Goal: Transaction & Acquisition: Subscribe to service/newsletter

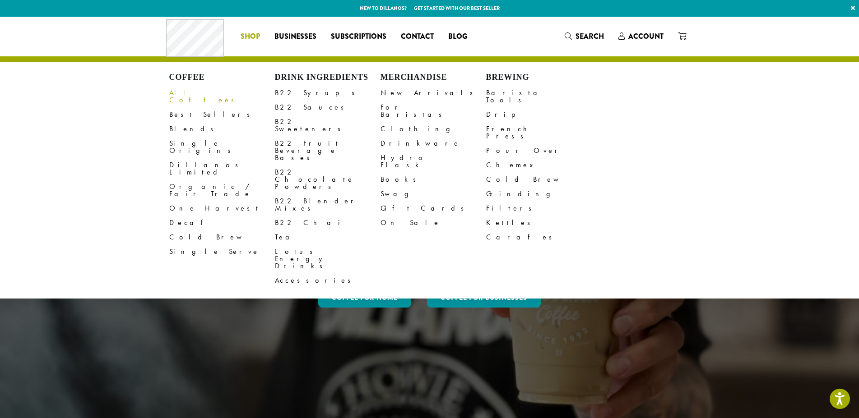
click at [188, 91] on link "All Coffees" at bounding box center [222, 97] width 106 height 22
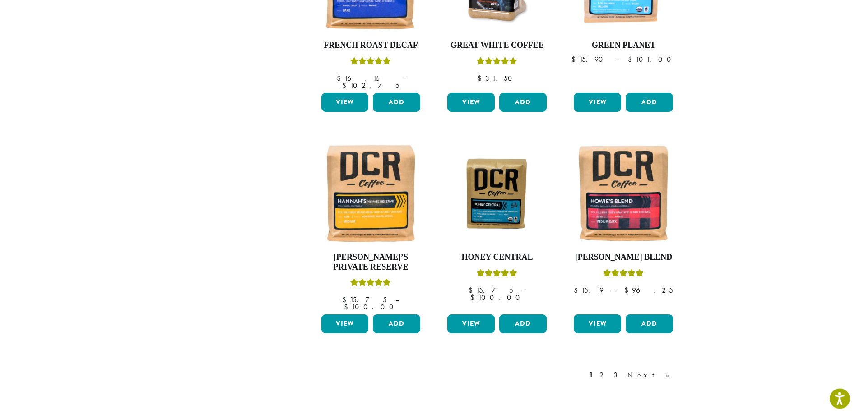
scroll to position [645, 0]
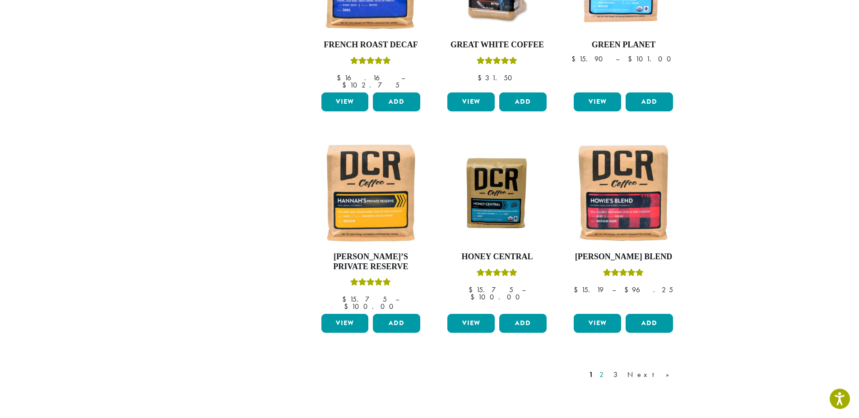
click at [609, 370] on link "2" at bounding box center [603, 375] width 11 height 11
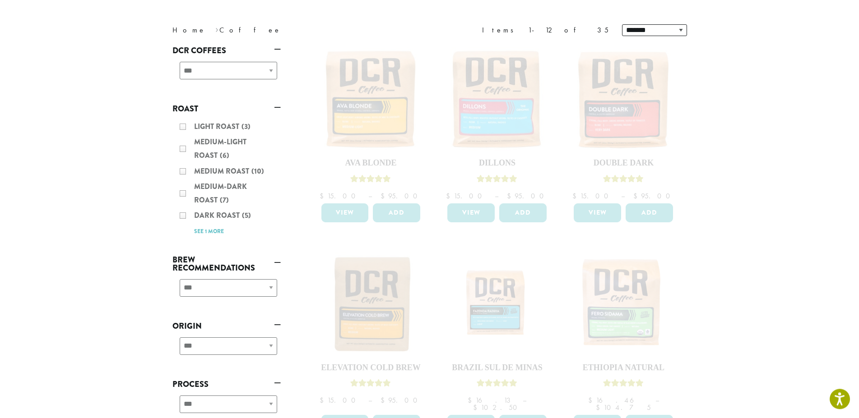
scroll to position [138, 0]
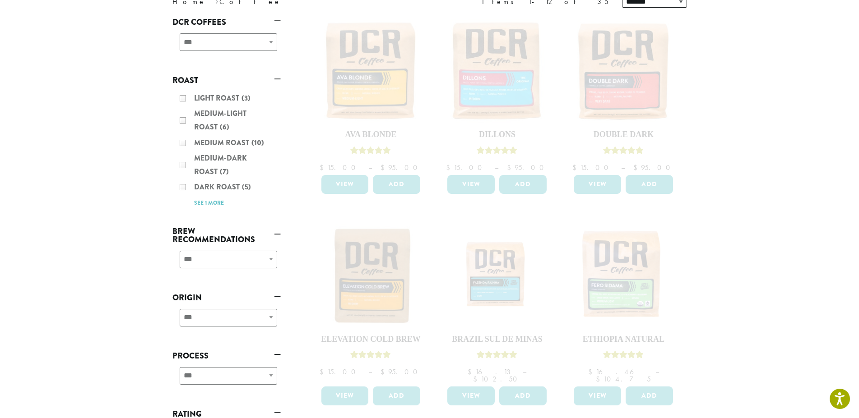
click at [222, 204] on div "Light Roast (3) Medium-Light Roast (6) Medium Roast (10) Medium-Dark Roast (7) …" at bounding box center [226, 150] width 108 height 125
click at [215, 203] on div "Light Roast (3) Medium-Light Roast (6) Medium Roast (10) Medium-Dark Roast (7) …" at bounding box center [226, 150] width 108 height 125
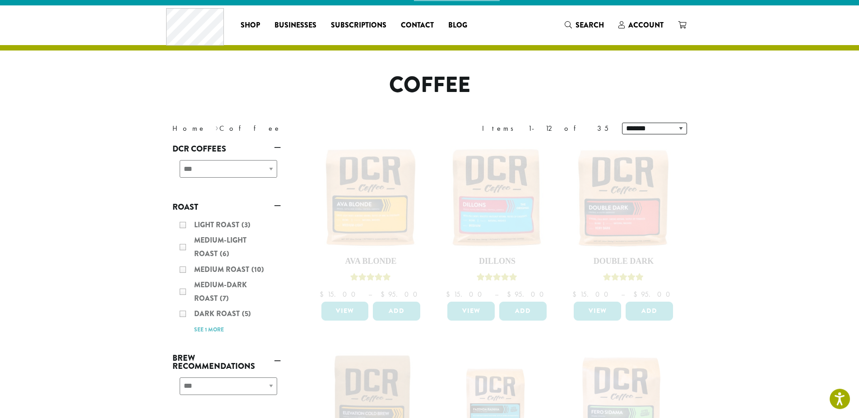
scroll to position [0, 0]
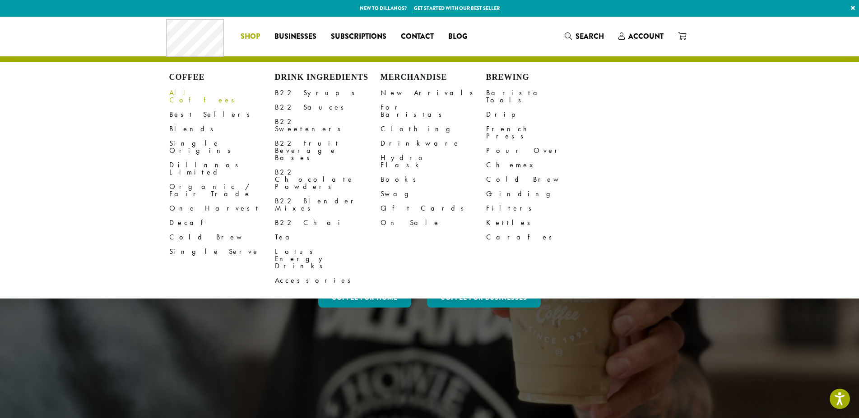
click at [185, 97] on link "All Coffees" at bounding box center [222, 97] width 106 height 22
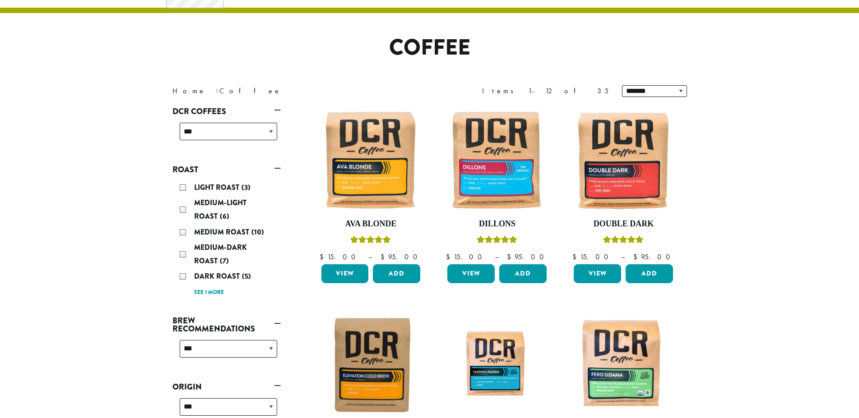
scroll to position [138, 0]
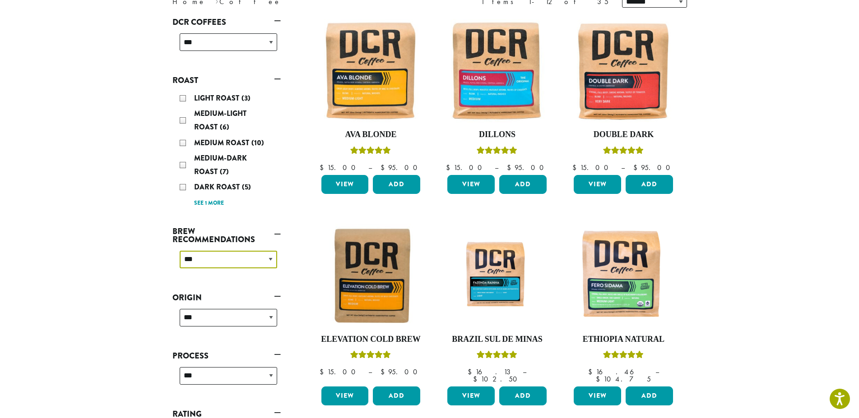
click at [180, 251] on select "**********" at bounding box center [229, 260] width 98 height 18
select select "****"
click option "********" at bounding box center [0, 0] width 0 height 0
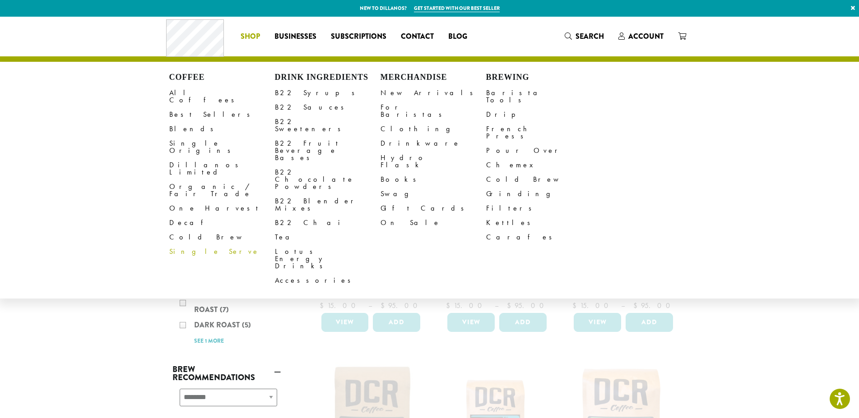
click at [249, 35] on span "Shop" at bounding box center [250, 36] width 19 height 11
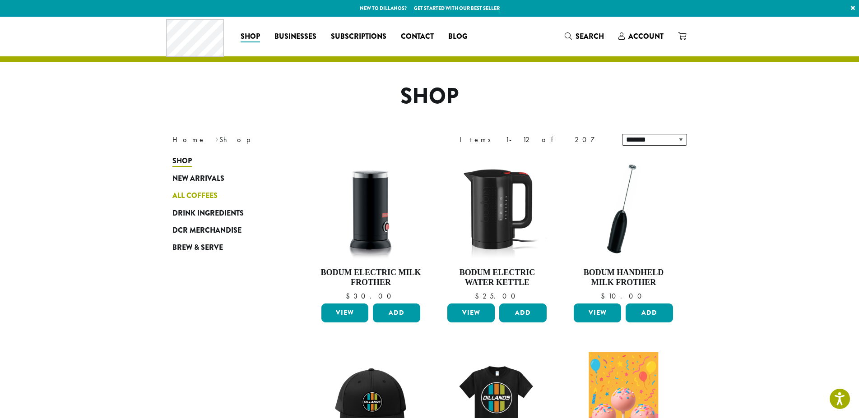
click at [194, 194] on span "All Coffees" at bounding box center [194, 196] width 45 height 11
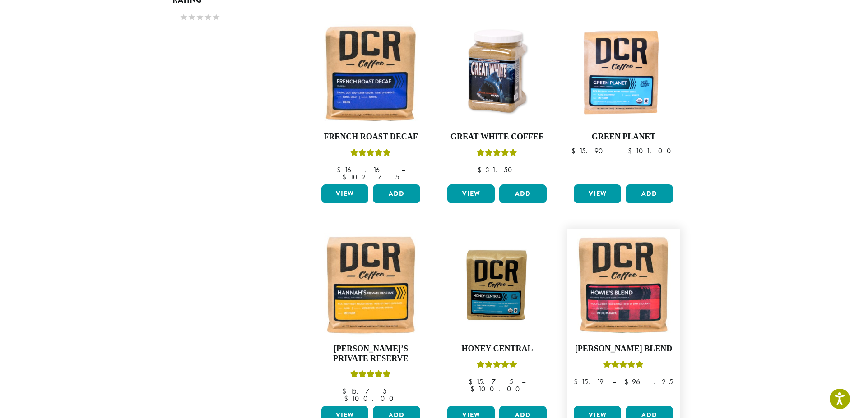
scroll to position [737, 0]
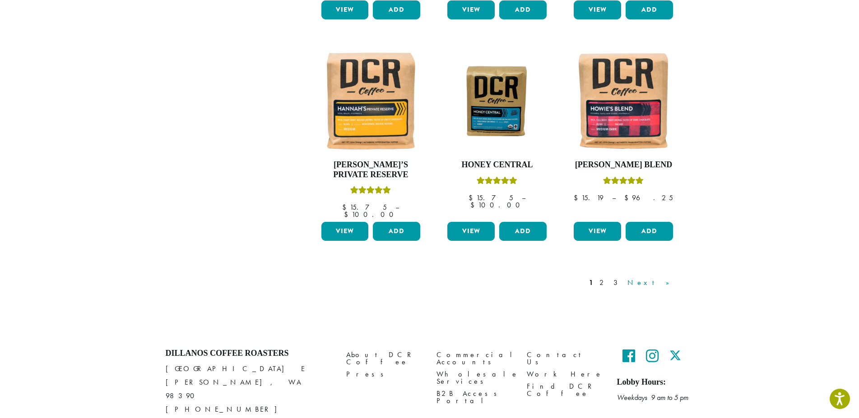
click at [666, 278] on link "Next »" at bounding box center [652, 283] width 52 height 11
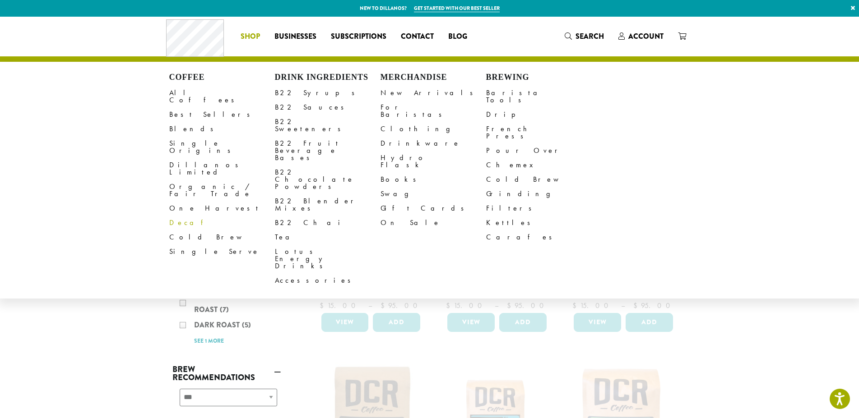
click at [181, 216] on link "Decaf" at bounding box center [222, 223] width 106 height 14
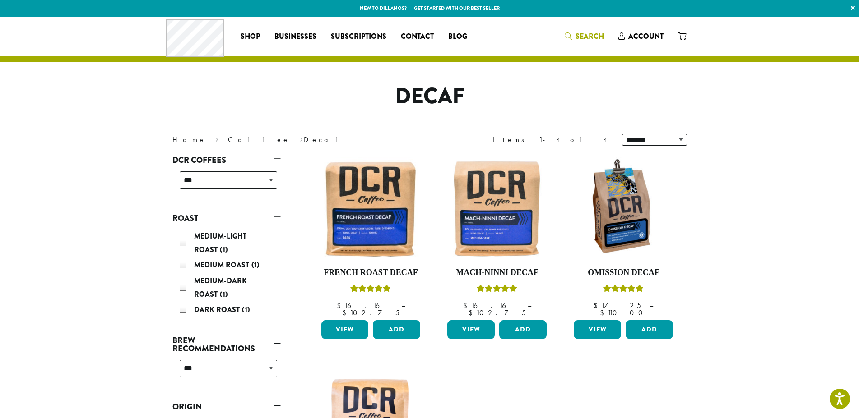
click at [584, 36] on span "Search" at bounding box center [590, 36] width 28 height 10
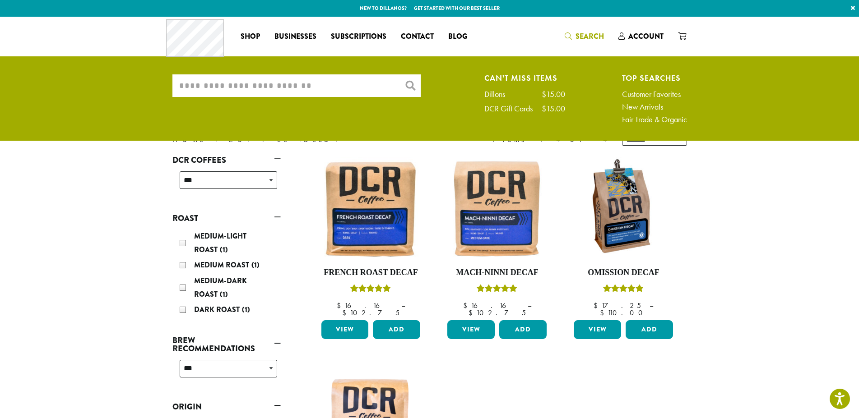
click at [312, 87] on input "What are you searching for?" at bounding box center [296, 85] width 248 height 23
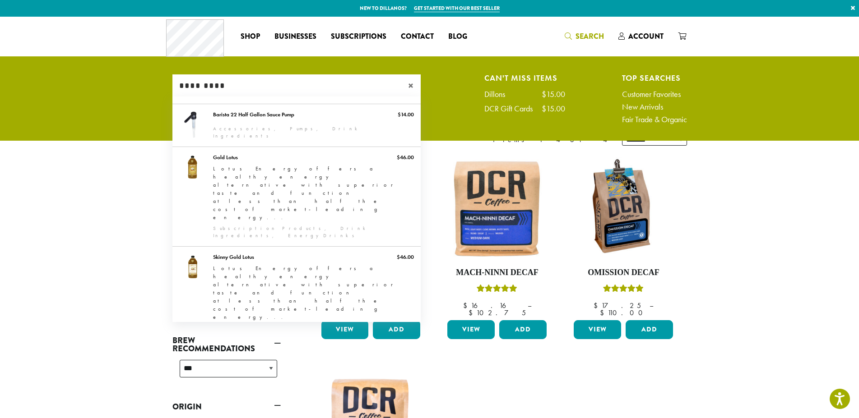
click at [251, 86] on input "*********" at bounding box center [296, 85] width 248 height 23
type input "*********"
click at [414, 87] on span "×" at bounding box center [414, 85] width 13 height 11
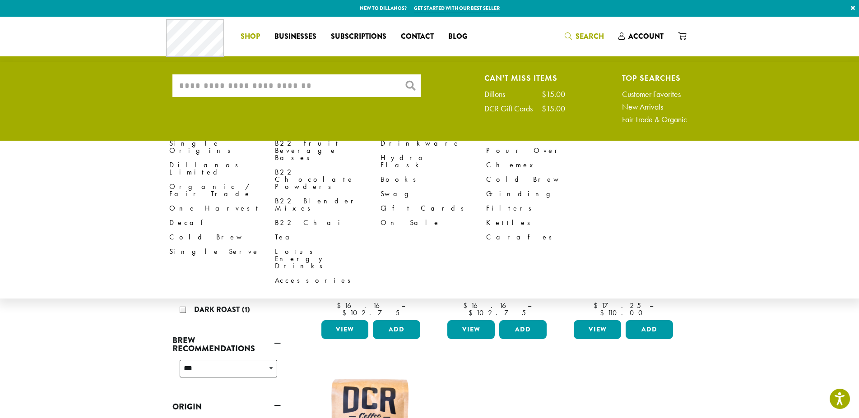
click at [242, 34] on span "Shop" at bounding box center [250, 36] width 19 height 11
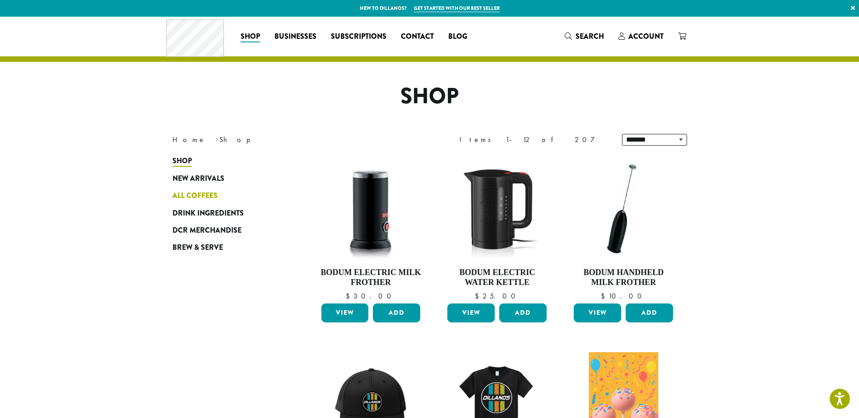
click at [190, 197] on span "All Coffees" at bounding box center [194, 196] width 45 height 11
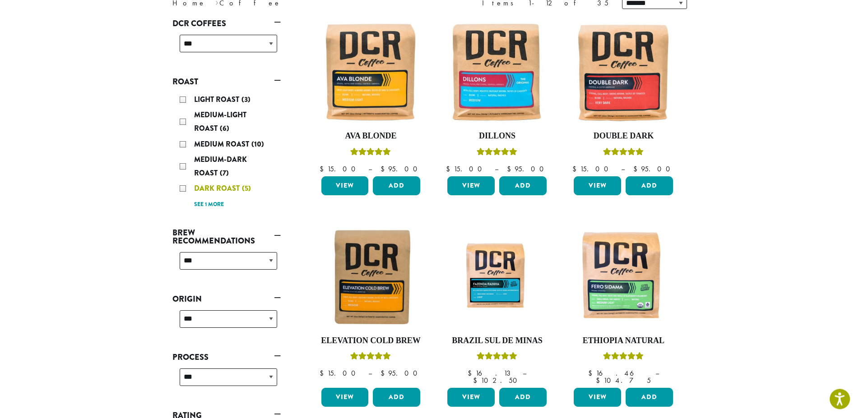
scroll to position [92, 0]
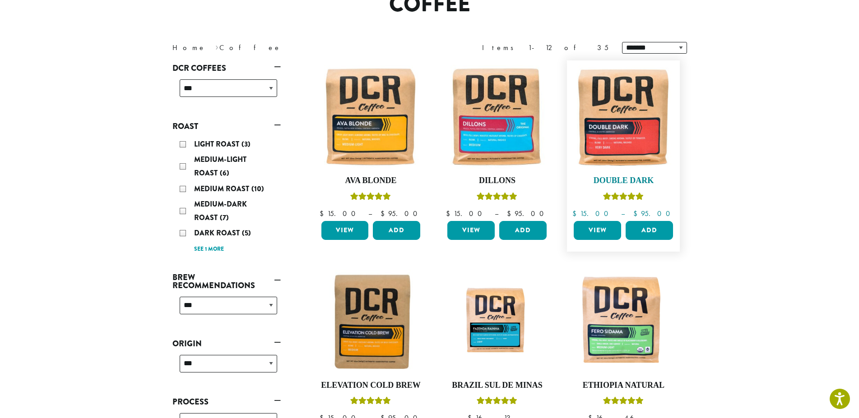
click at [619, 131] on img at bounding box center [624, 117] width 104 height 104
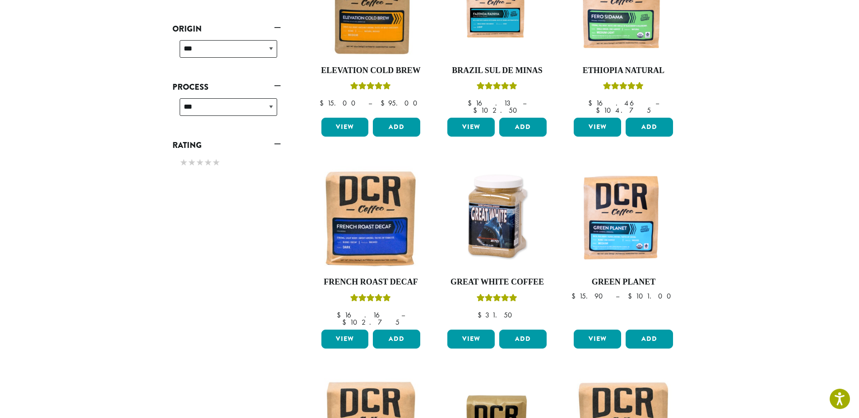
scroll to position [460, 0]
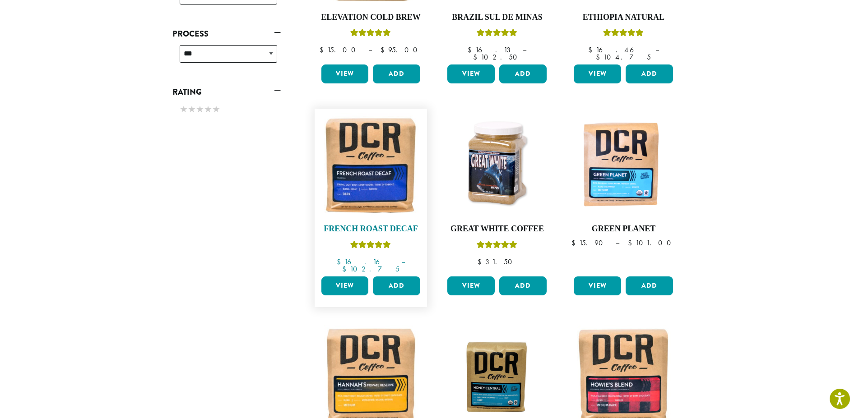
click at [369, 167] on img at bounding box center [371, 165] width 104 height 104
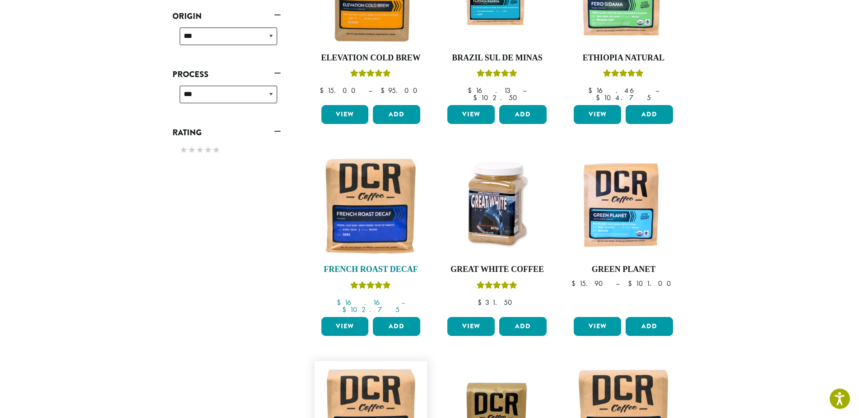
scroll to position [368, 0]
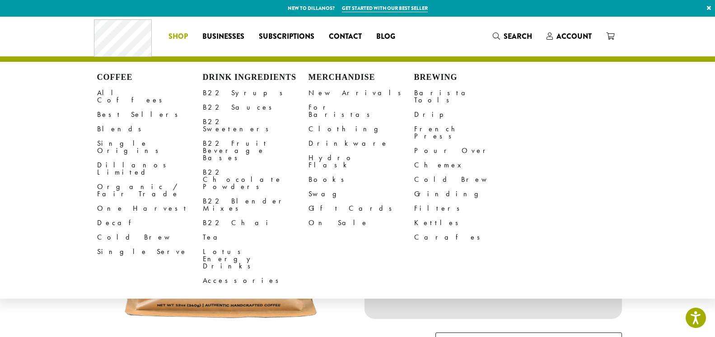
click at [122, 96] on link "All Coffees" at bounding box center [150, 97] width 106 height 22
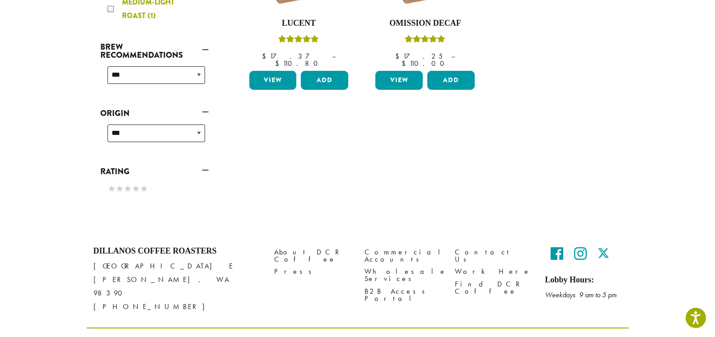
scroll to position [260, 0]
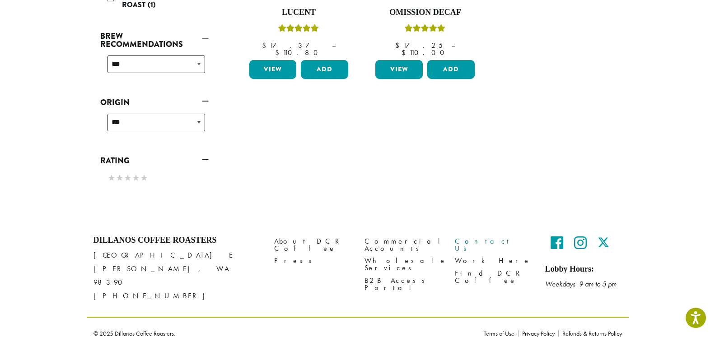
click at [470, 241] on link "Contact Us" at bounding box center [493, 245] width 77 height 19
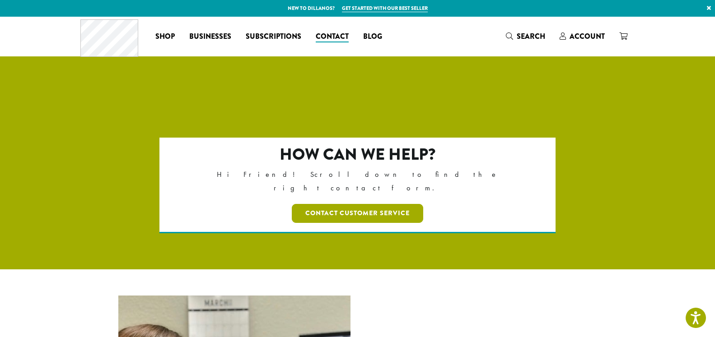
click at [392, 204] on link "Contact Customer Service" at bounding box center [357, 213] width 131 height 19
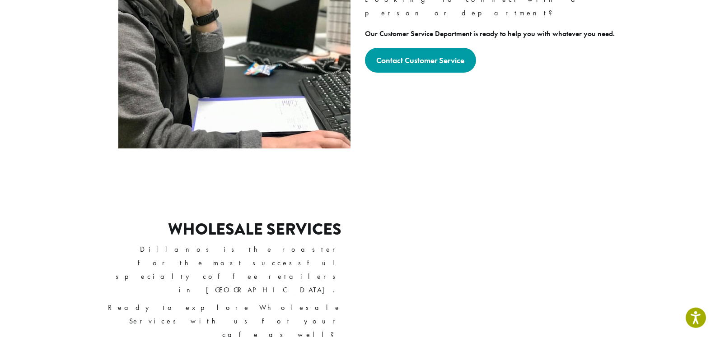
scroll to position [460, 0]
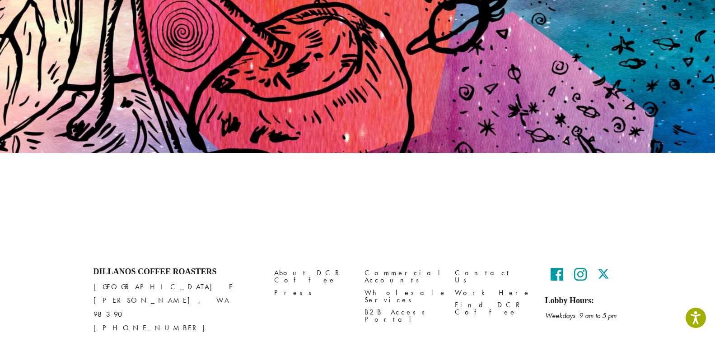
scroll to position [107, 0]
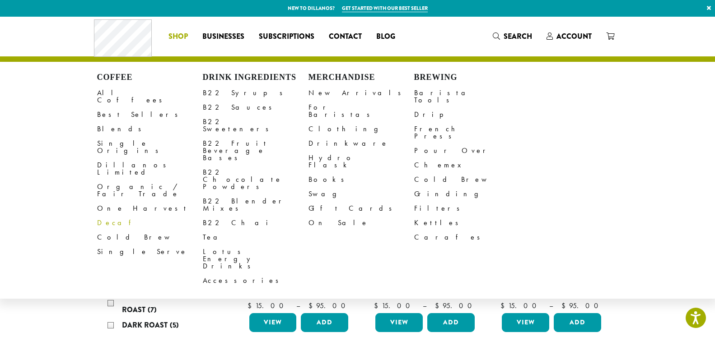
click at [103, 216] on link "Decaf" at bounding box center [150, 223] width 106 height 14
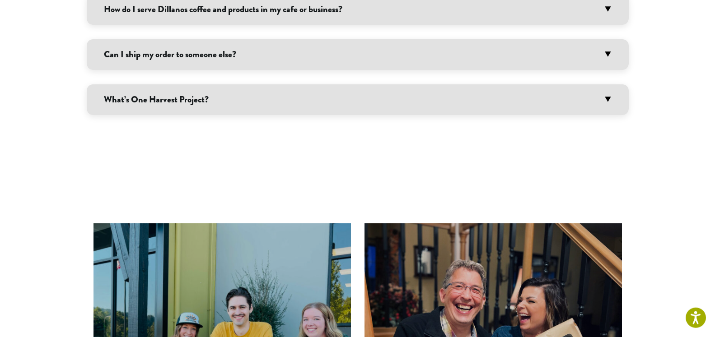
scroll to position [737, 0]
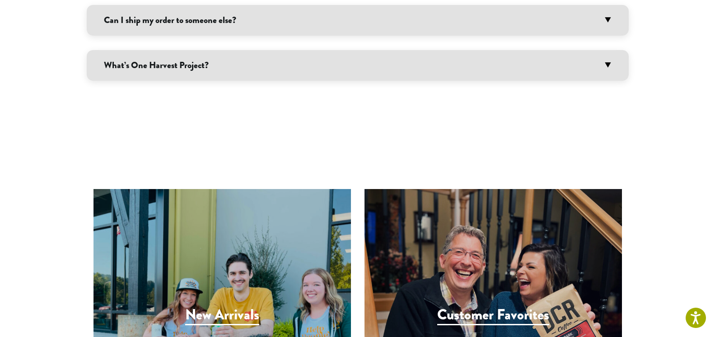
click at [185, 57] on h3 "What’s One Harvest Project?" at bounding box center [358, 65] width 542 height 31
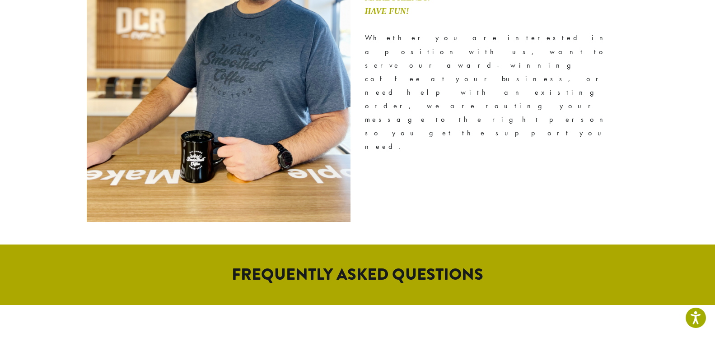
scroll to position [0, 0]
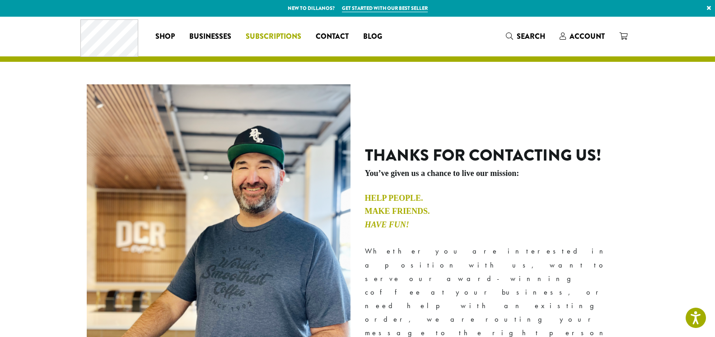
click at [277, 38] on span "Subscriptions" at bounding box center [274, 36] width 56 height 11
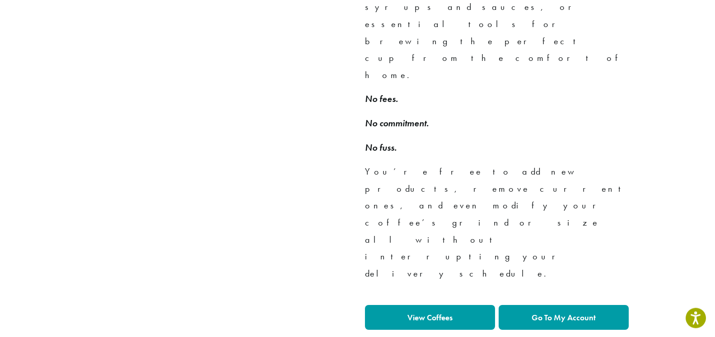
scroll to position [691, 0]
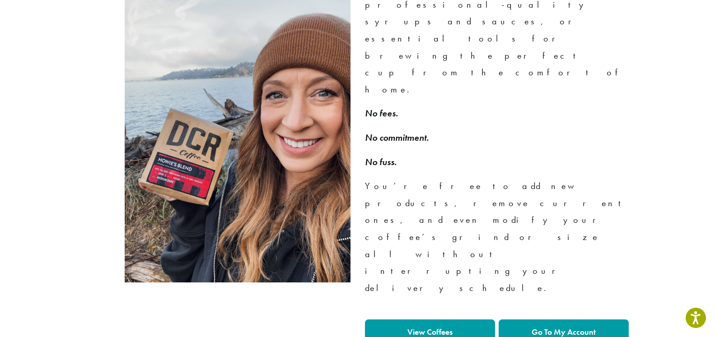
click at [442, 320] on link "View Coffees" at bounding box center [430, 332] width 130 height 25
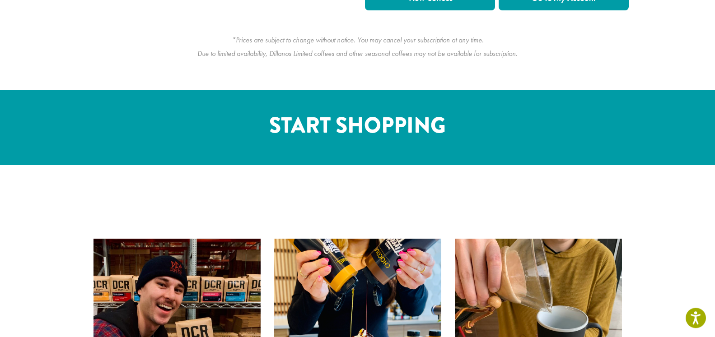
scroll to position [1059, 0]
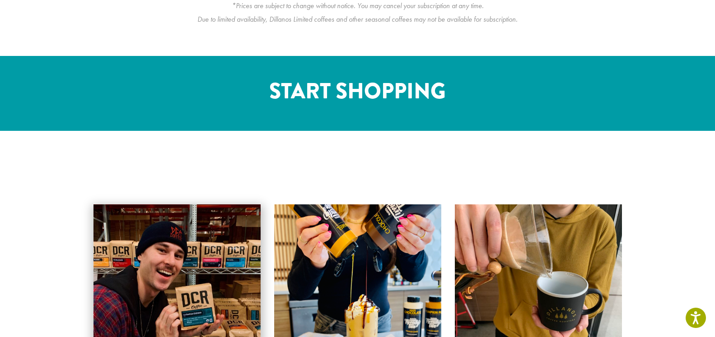
click at [187, 177] on img at bounding box center [176, 288] width 167 height 223
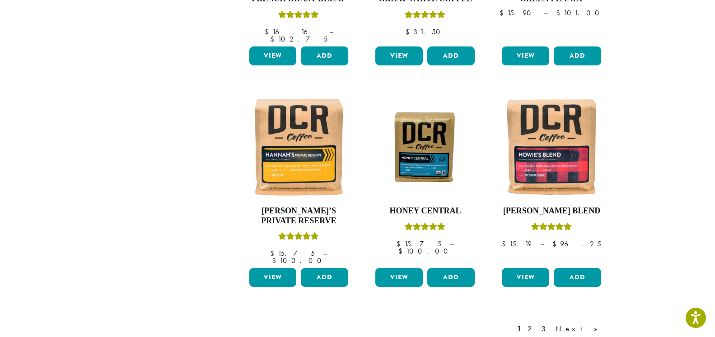
scroll to position [828, 0]
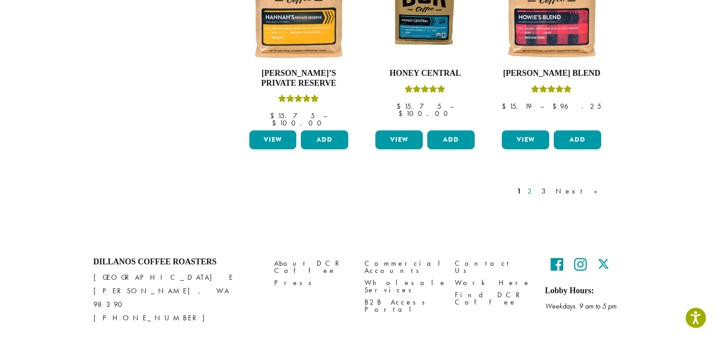
click at [537, 186] on link "2" at bounding box center [530, 191] width 11 height 11
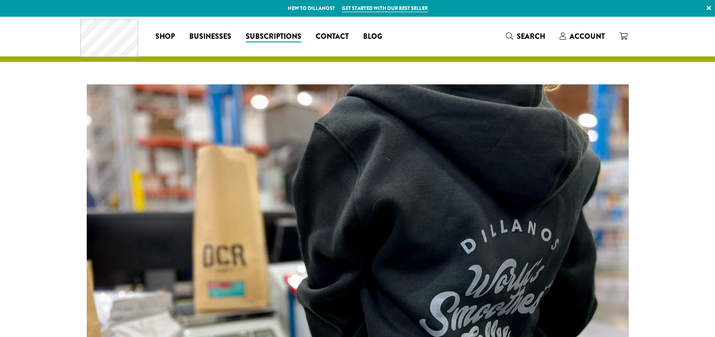
scroll to position [1289, 0]
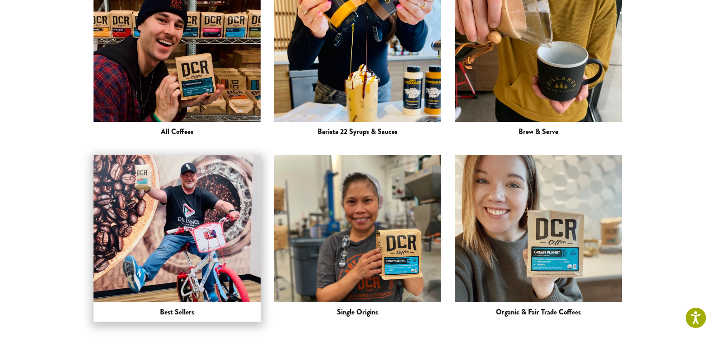
click at [187, 124] on img at bounding box center [176, 238] width 167 height 244
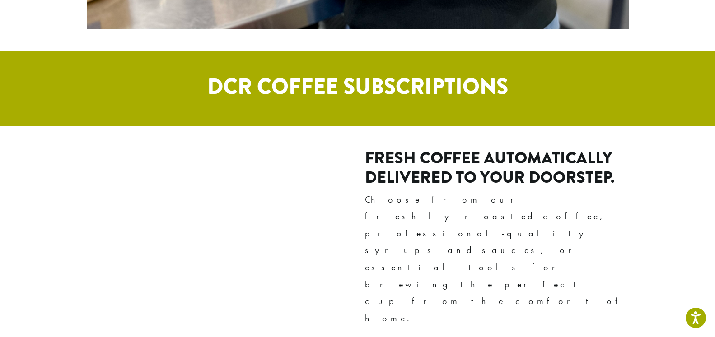
scroll to position [692, 0]
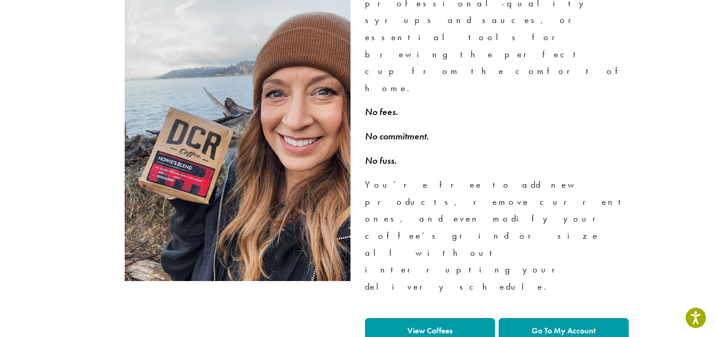
click at [562, 325] on strong "Go To My Account" at bounding box center [563, 330] width 64 height 10
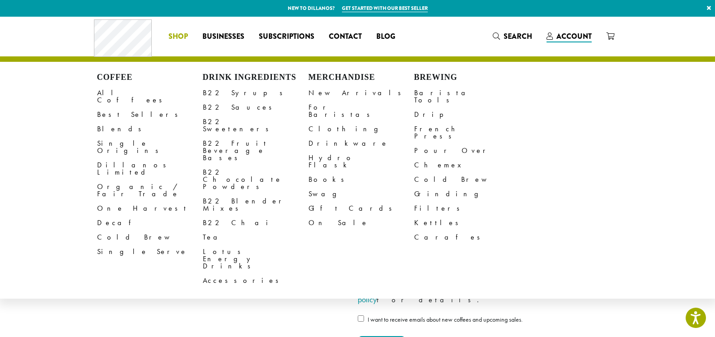
click at [181, 37] on span "Shop" at bounding box center [177, 36] width 19 height 11
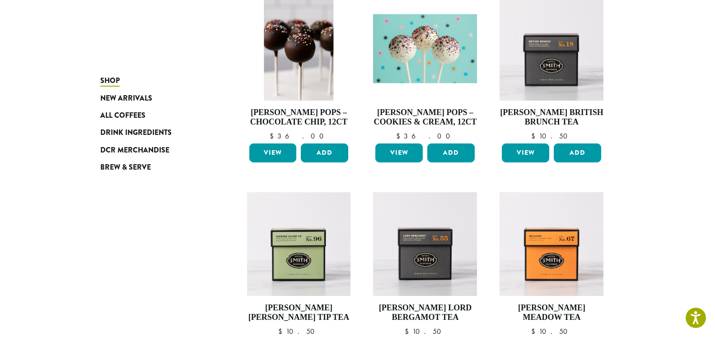
scroll to position [736, 0]
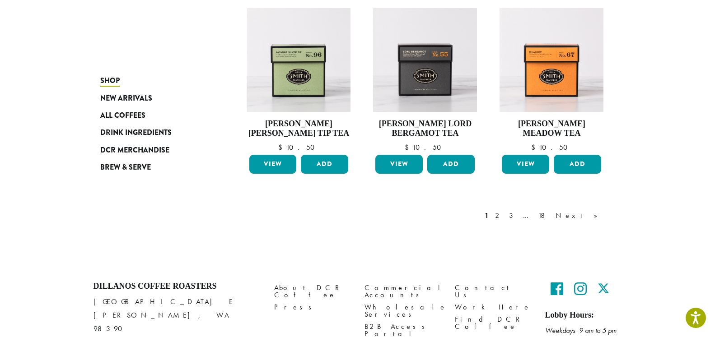
click at [504, 216] on link "2" at bounding box center [498, 215] width 11 height 11
